Goal: Task Accomplishment & Management: Complete application form

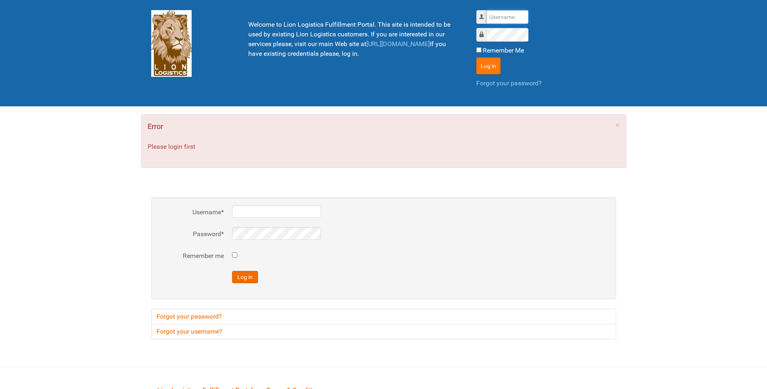
type input "lion"
click at [494, 65] on button "Log in" at bounding box center [488, 65] width 24 height 17
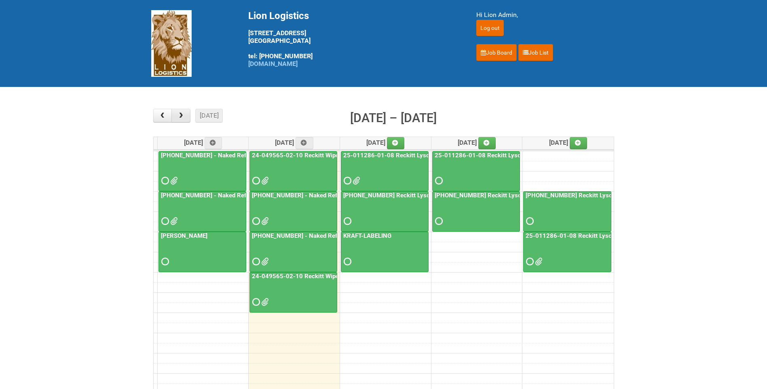
click at [187, 114] on button "button" at bounding box center [180, 116] width 19 height 14
click at [184, 114] on span "button" at bounding box center [181, 115] width 8 height 6
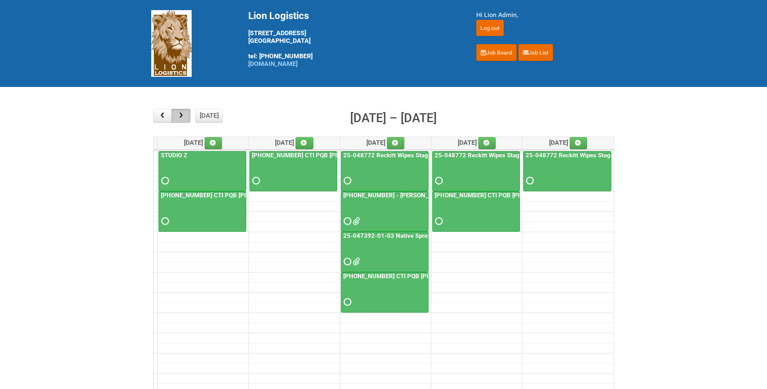
click at [185, 115] on button "button" at bounding box center [180, 116] width 19 height 14
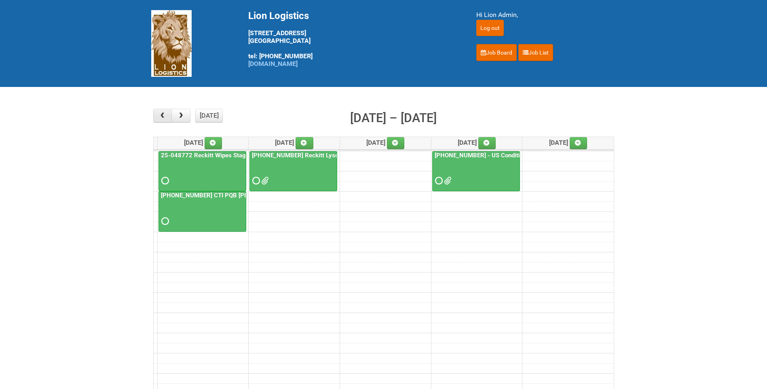
click at [162, 115] on span "button" at bounding box center [162, 115] width 8 height 6
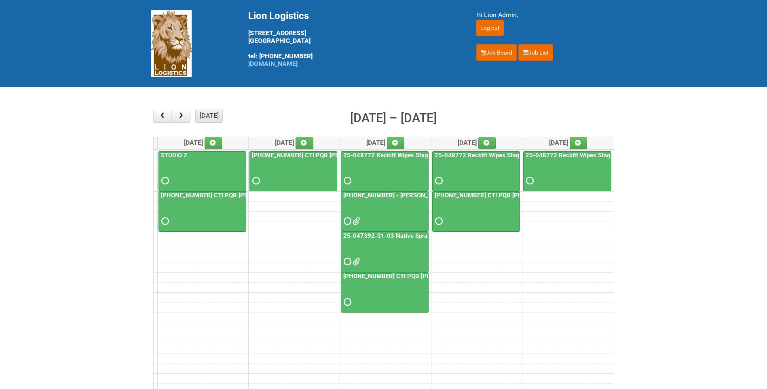
click at [203, 112] on button "[DATE]" at bounding box center [208, 116] width 27 height 14
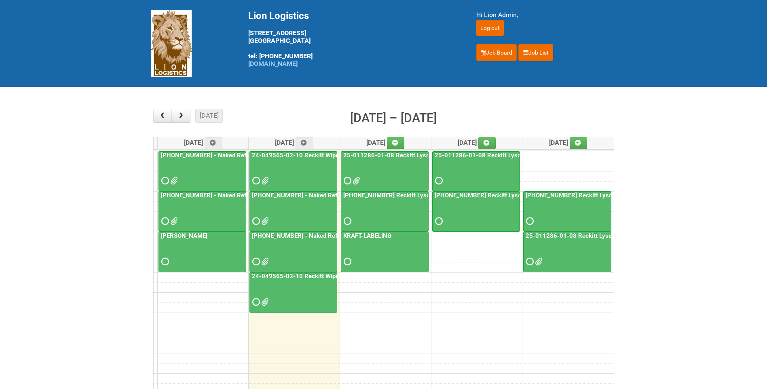
click at [310, 268] on div at bounding box center [293, 252] width 87 height 40
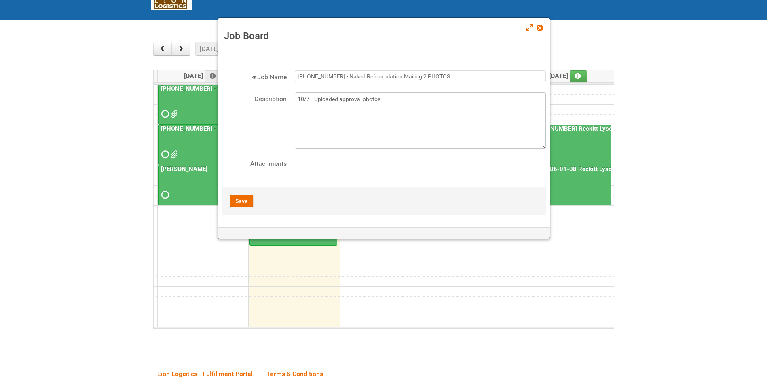
scroll to position [81, 0]
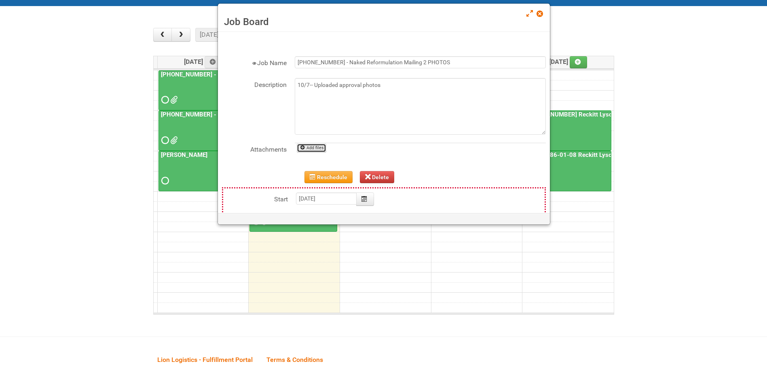
click at [306, 150] on link "Add files" at bounding box center [312, 148] width 30 height 9
type input "C:\fakepath\GROUP 1003 (3) BACK.jpg"
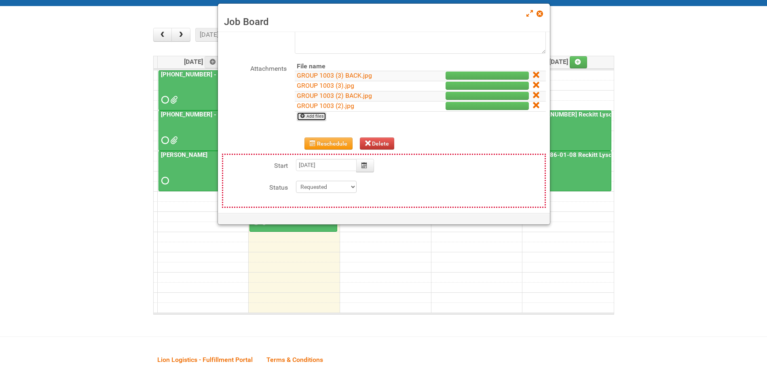
scroll to position [121, 0]
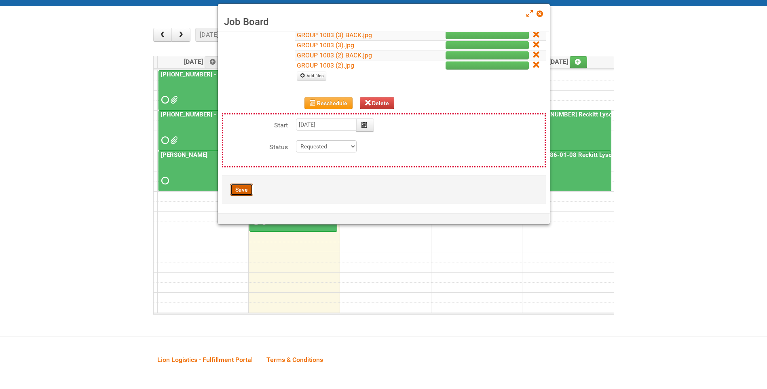
click at [247, 185] on button "Save" at bounding box center [241, 190] width 23 height 12
type input "[DATE] 13:00:00"
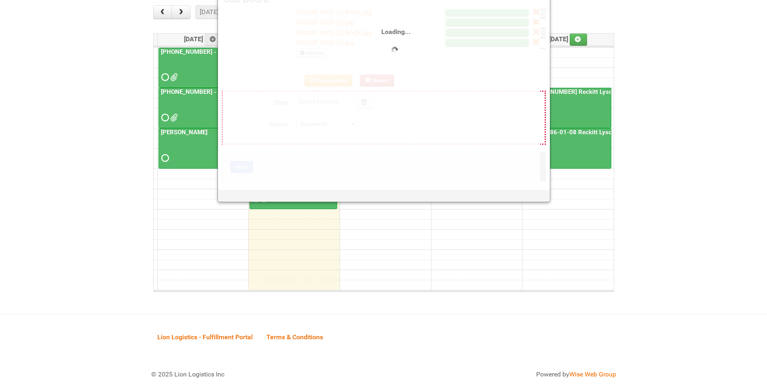
scroll to position [104, 0]
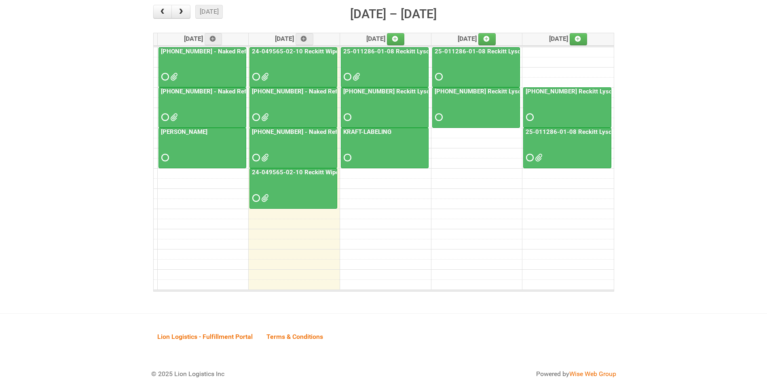
click at [298, 171] on link "24-049565-02-10 Reckitt Wipes HUT Stages 1-3 - slot for photos" at bounding box center [342, 172] width 184 height 7
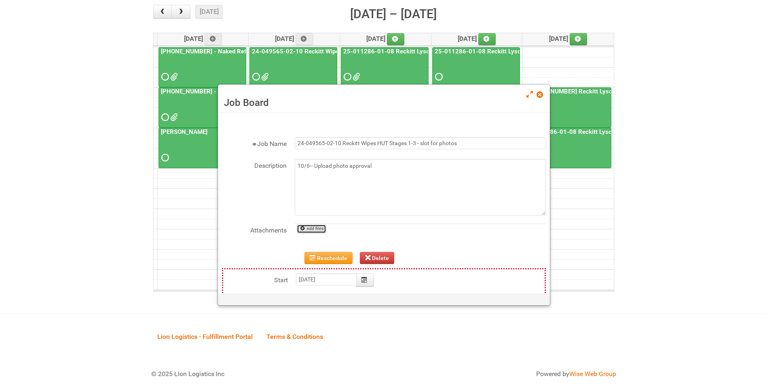
click at [313, 227] on link "Add files" at bounding box center [312, 228] width 30 height 9
type input "C:\fakepath\GROUP 1003 (3) BACK.jpg"
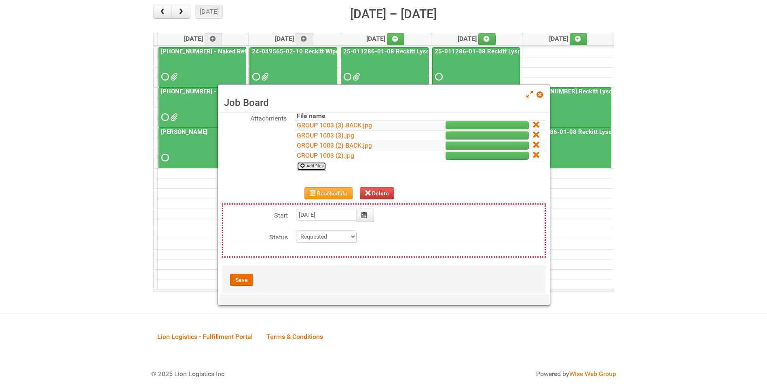
scroll to position [124, 0]
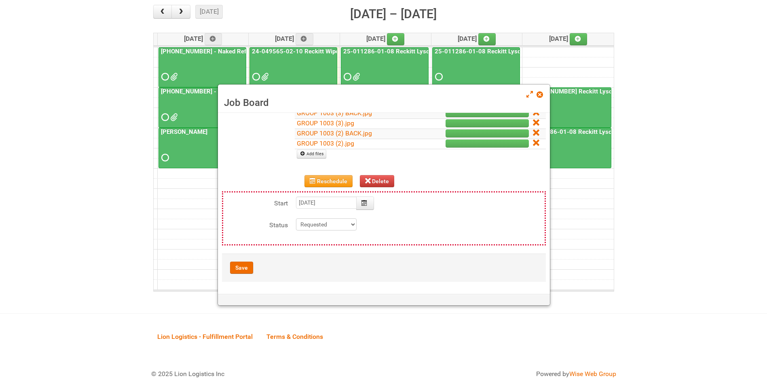
click at [233, 274] on div "Save" at bounding box center [384, 267] width 324 height 28
click at [241, 264] on button "Save" at bounding box center [241, 268] width 23 height 12
type input "[DATE] 15:00:00"
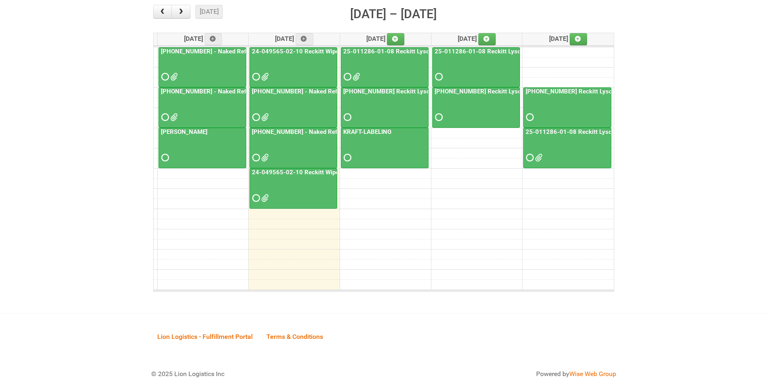
click at [309, 131] on link "[PHONE_NUMBER] - Naked Reformulation Mailing 2 PHOTOS" at bounding box center [334, 131] width 169 height 7
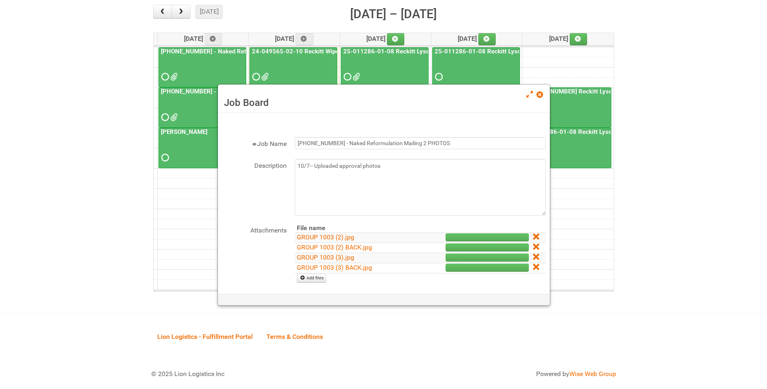
click at [531, 233] on td at bounding box center [538, 238] width 15 height 10
click at [533, 238] on icon at bounding box center [536, 237] width 6 height 6
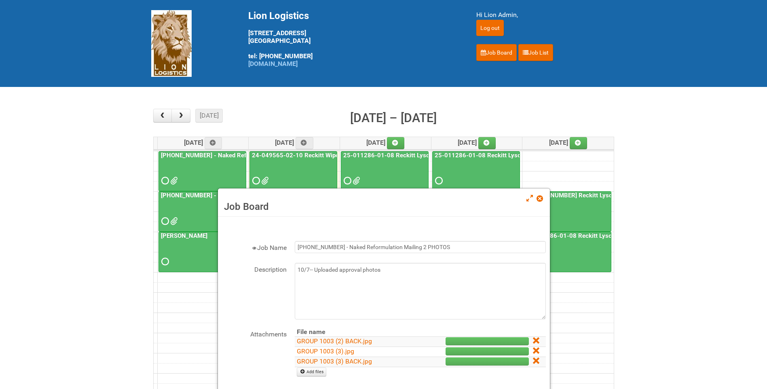
drag, startPoint x: 531, startPoint y: 343, endPoint x: 428, endPoint y: 38, distance: 322.5
click at [533, 343] on icon at bounding box center [536, 341] width 6 height 6
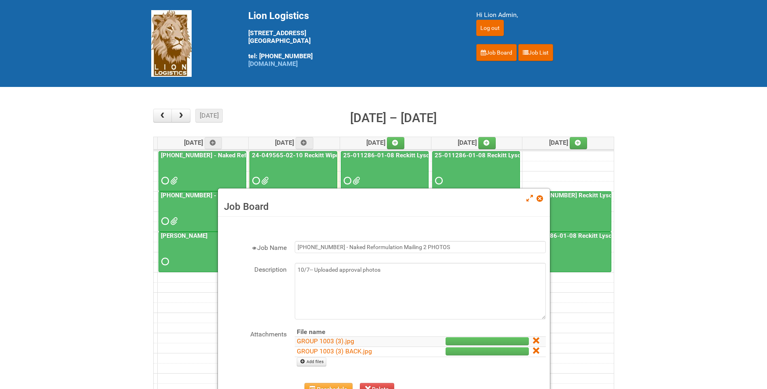
click at [532, 336] on th at bounding box center [538, 331] width 15 height 9
drag, startPoint x: 530, startPoint y: 339, endPoint x: 426, endPoint y: 37, distance: 319.9
click at [533, 339] on icon at bounding box center [536, 341] width 6 height 6
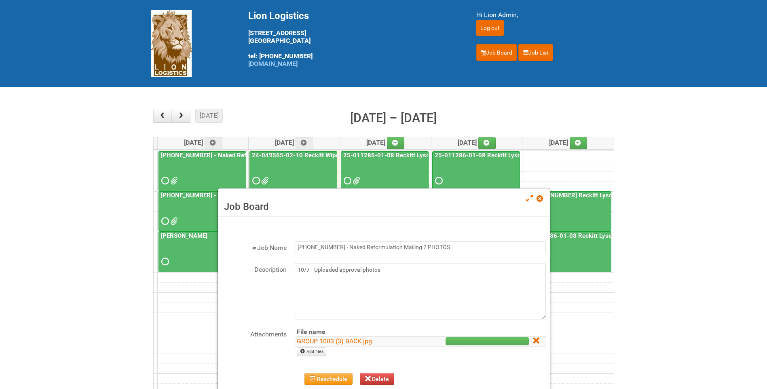
drag, startPoint x: 533, startPoint y: 342, endPoint x: 431, endPoint y: 37, distance: 321.7
click at [533, 342] on link at bounding box center [536, 341] width 7 height 8
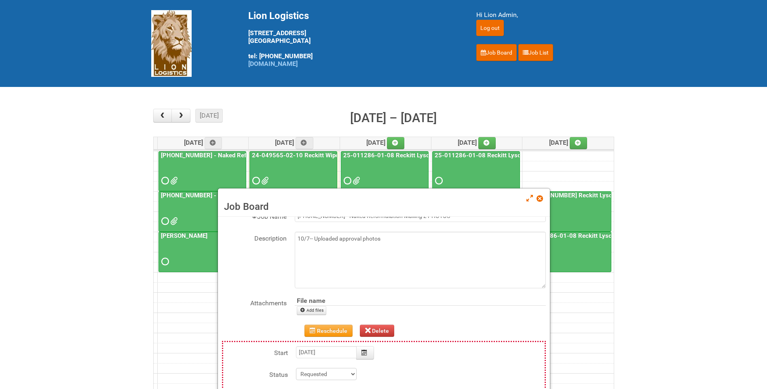
scroll to position [77, 0]
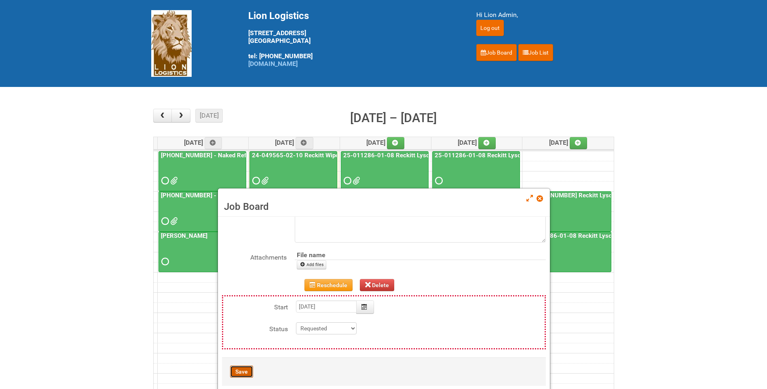
click at [250, 372] on button "Save" at bounding box center [241, 371] width 23 height 12
type input "[DATE] 13:00:00"
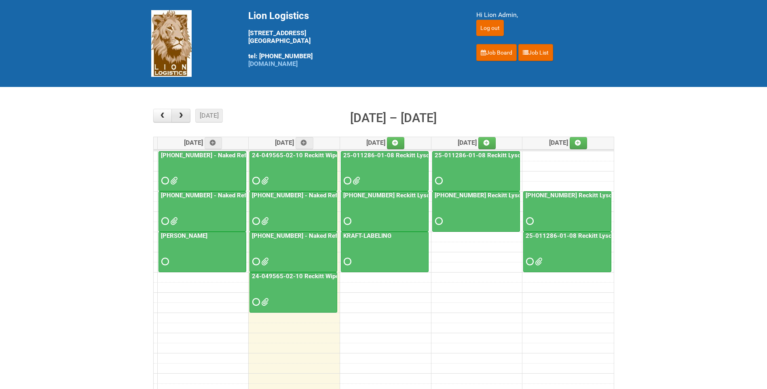
click at [175, 113] on button "button" at bounding box center [180, 116] width 19 height 14
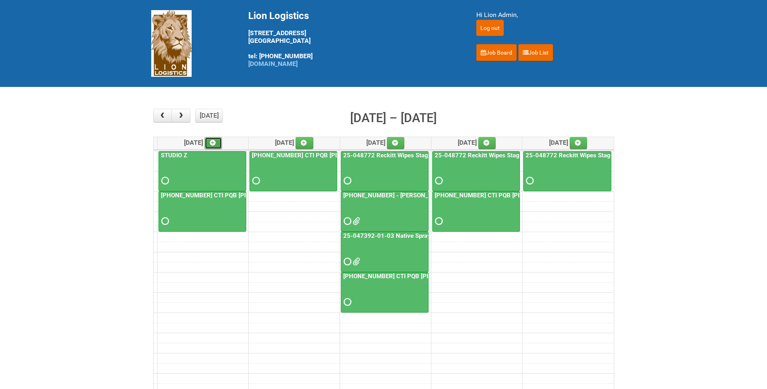
click at [215, 140] on icon at bounding box center [213, 143] width 6 height 6
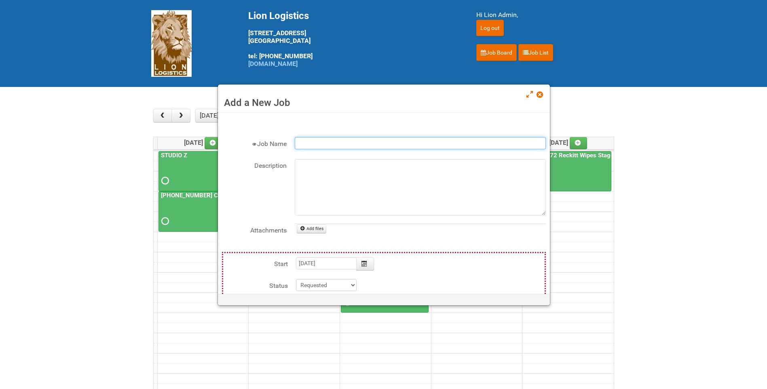
click at [312, 141] on input "Job Name" at bounding box center [420, 143] width 251 height 12
type input "c"
type input "C"
type input "k"
type input "kraft- capri sun"
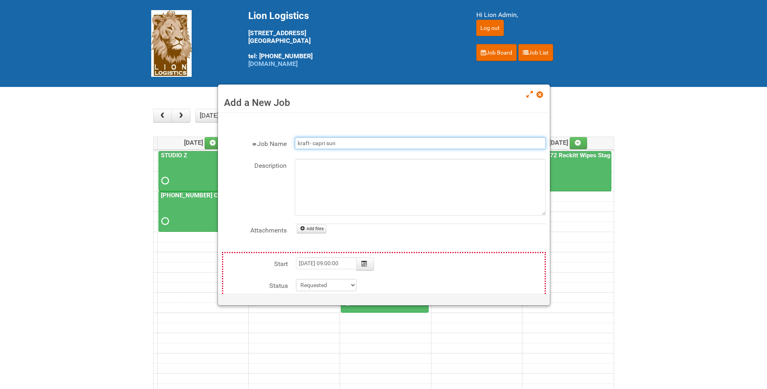
type input "[DATE]"
click at [316, 177] on textarea "Description" at bounding box center [420, 187] width 251 height 57
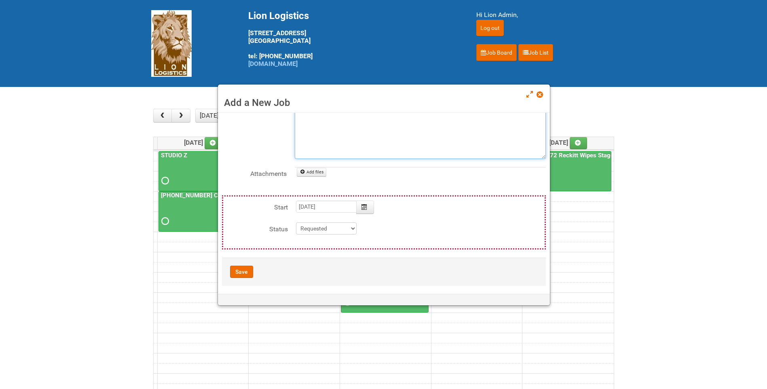
scroll to position [61, 0]
type textarea "1-SKU"
click at [239, 269] on button "Save" at bounding box center [241, 268] width 23 height 12
type input "[DATE] 09:00:00"
